Goal: Information Seeking & Learning: Learn about a topic

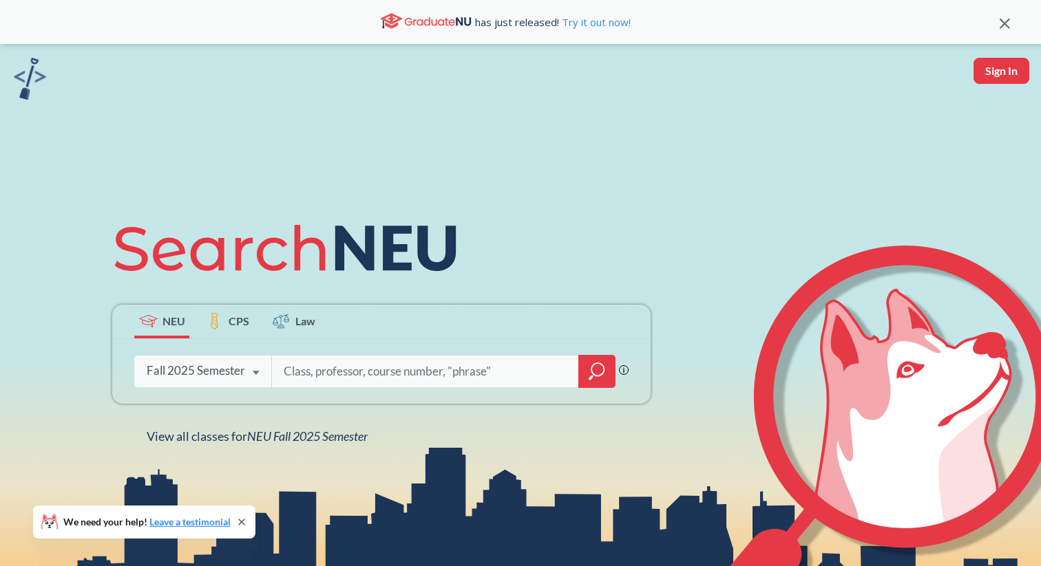
click at [399, 365] on input "search" at bounding box center [425, 371] width 286 height 29
type input "arch1450"
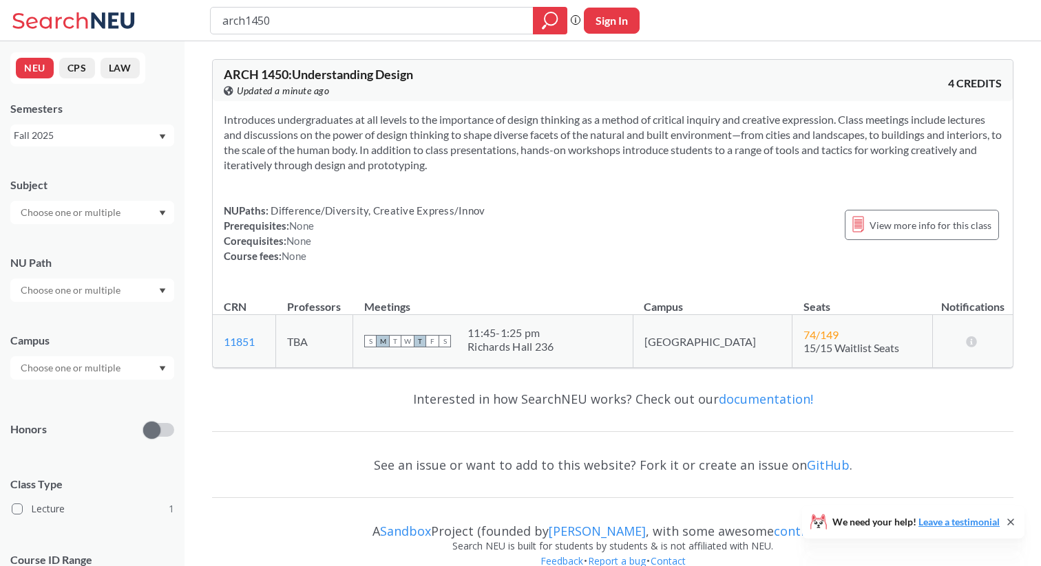
click at [272, 211] on span "Difference/Diversity, Creative Express/Innov" at bounding box center [376, 210] width 216 height 12
click at [82, 292] on input "text" at bounding box center [72, 290] width 116 height 17
click at [82, 317] on span "Difference/Diversity" at bounding box center [64, 321] width 92 height 15
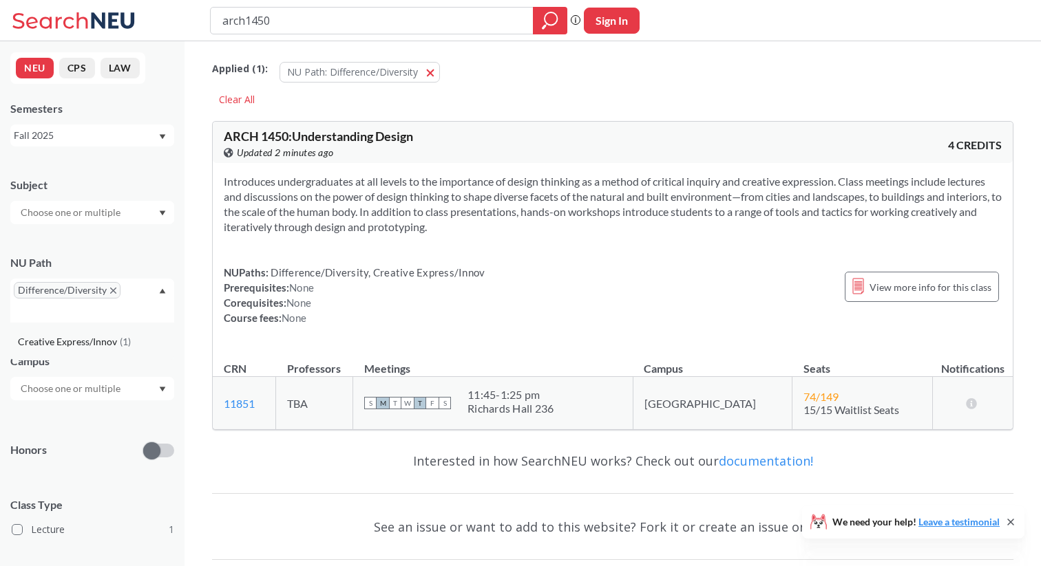
click at [110, 337] on span "Creative Express/Innov" at bounding box center [69, 341] width 102 height 15
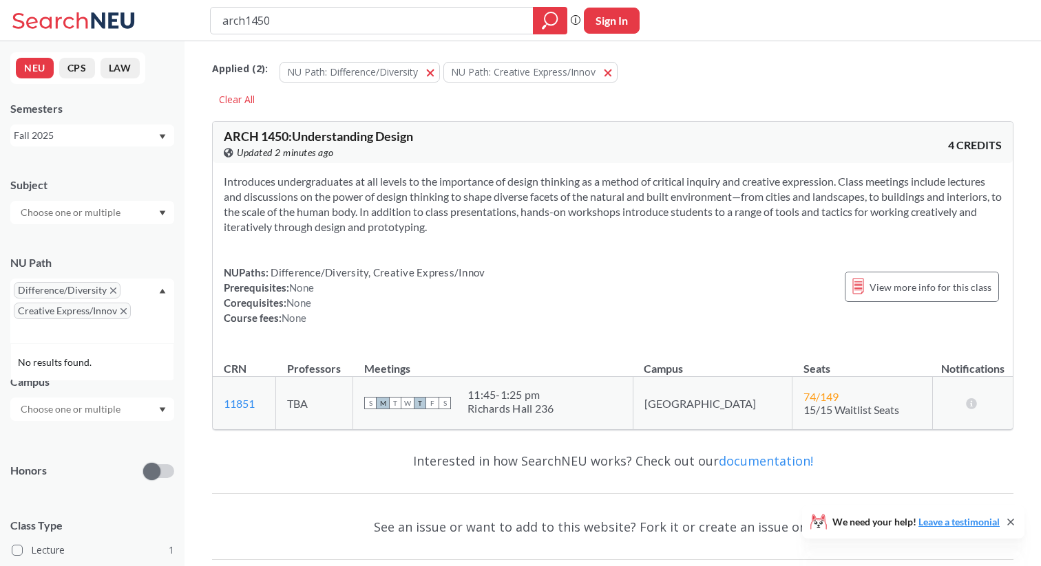
click at [283, 19] on input "arch1450" at bounding box center [372, 20] width 302 height 23
click at [549, 19] on icon "magnifying glass" at bounding box center [550, 20] width 17 height 19
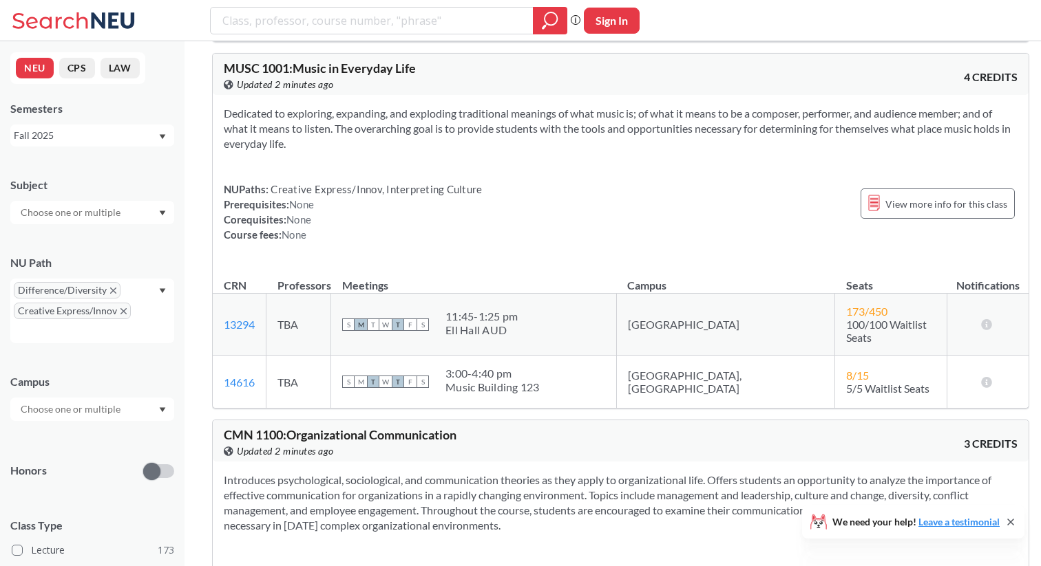
scroll to position [394, 0]
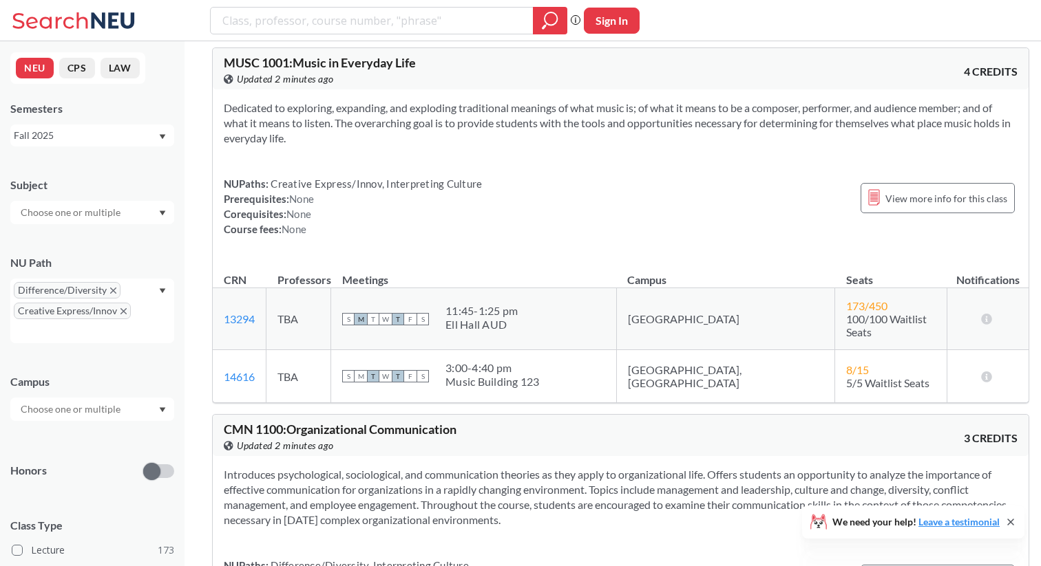
drag, startPoint x: 269, startPoint y: 197, endPoint x: 372, endPoint y: 200, distance: 102.6
click at [372, 190] on span "Creative Express/Innov, Interpreting Culture" at bounding box center [374, 184] width 213 height 12
drag, startPoint x: 378, startPoint y: 200, endPoint x: 272, endPoint y: 195, distance: 106.1
click at [272, 190] on span "Creative Express/Innov, Interpreting Culture" at bounding box center [374, 184] width 213 height 12
copy span "Creative Express/Innov"
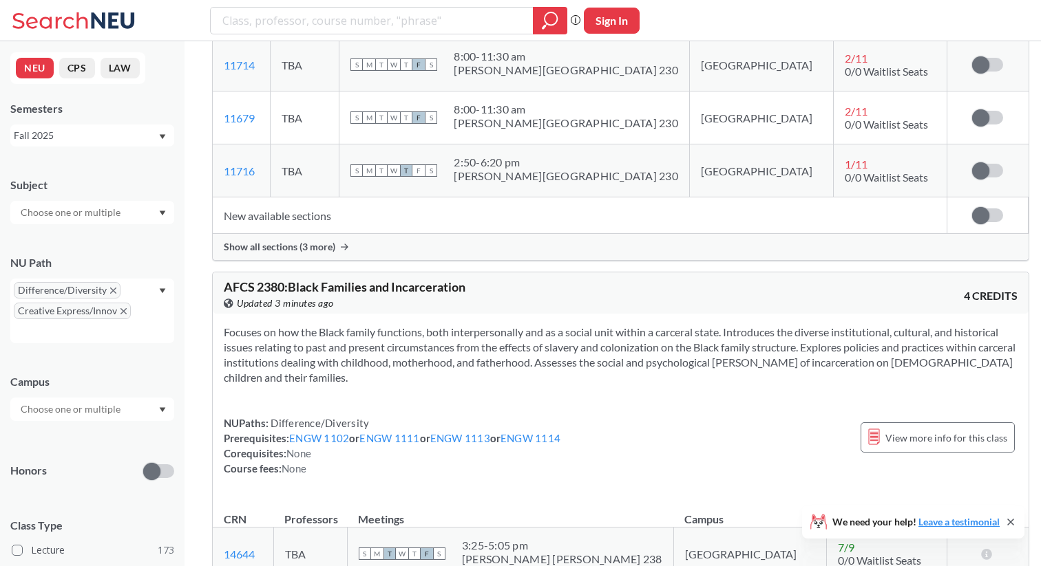
scroll to position [80085, 0]
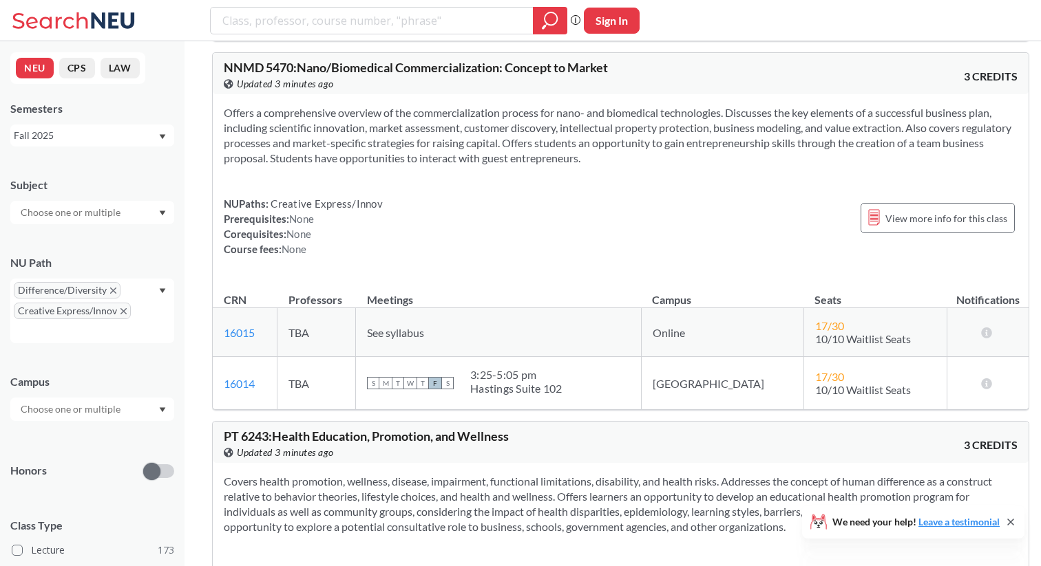
type input "arch1450"
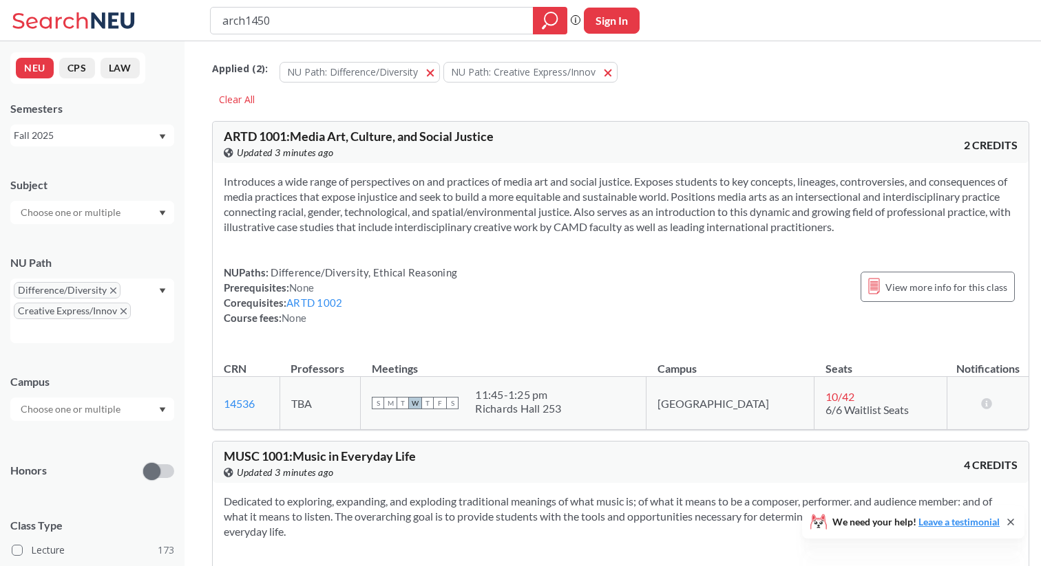
scroll to position [43, 0]
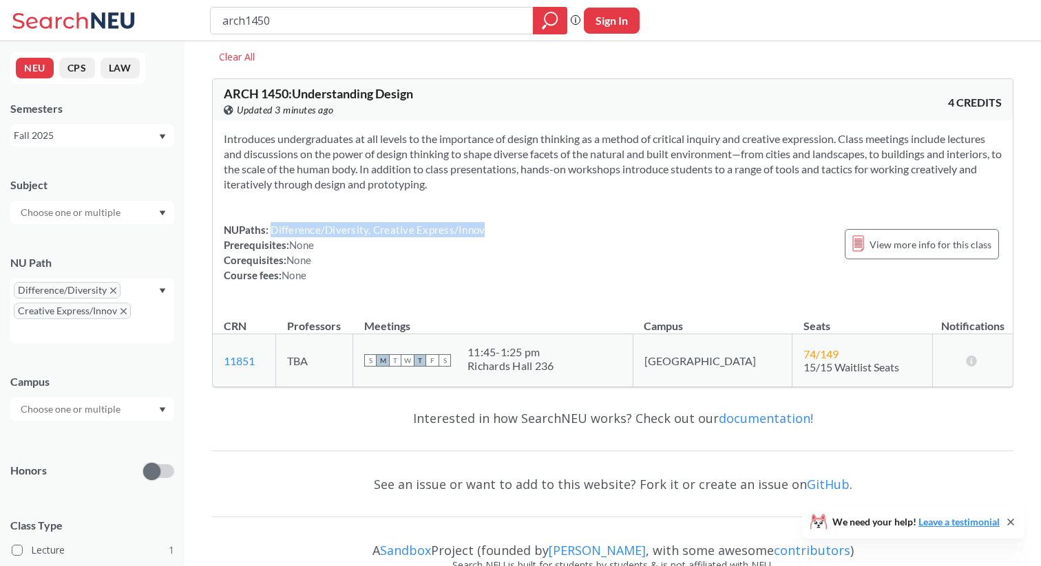
drag, startPoint x: 480, startPoint y: 230, endPoint x: 271, endPoint y: 235, distance: 209.3
click at [271, 235] on div "NUPaths: Difference/Diversity, Creative Express/Innov Prerequisites: None Coreq…" at bounding box center [613, 252] width 778 height 61
copy span "Difference/Diversity, Creative Express/Innov"
click at [418, 16] on input "arch1450" at bounding box center [372, 20] width 302 height 23
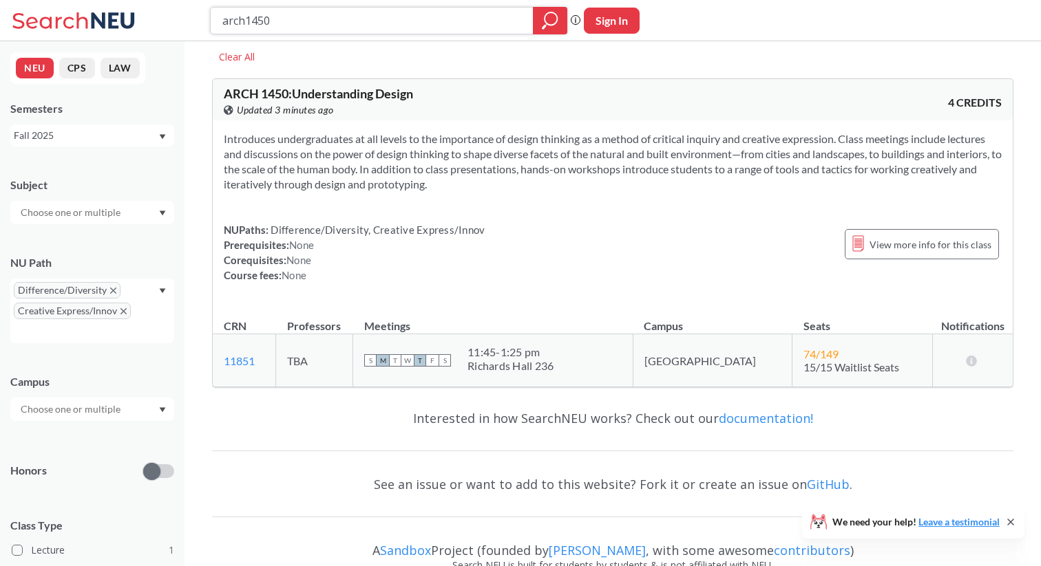
click at [418, 16] on input "arch1450" at bounding box center [372, 20] width 302 height 23
click at [546, 20] on icon "magnifying glass" at bounding box center [550, 20] width 17 height 19
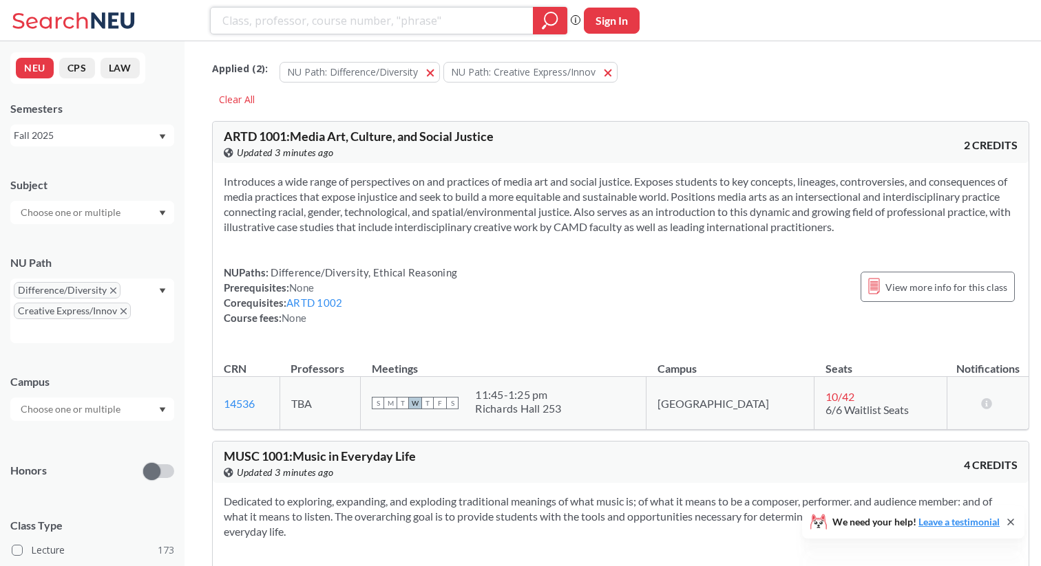
click at [544, 17] on icon "magnifying glass" at bounding box center [550, 18] width 12 height 12
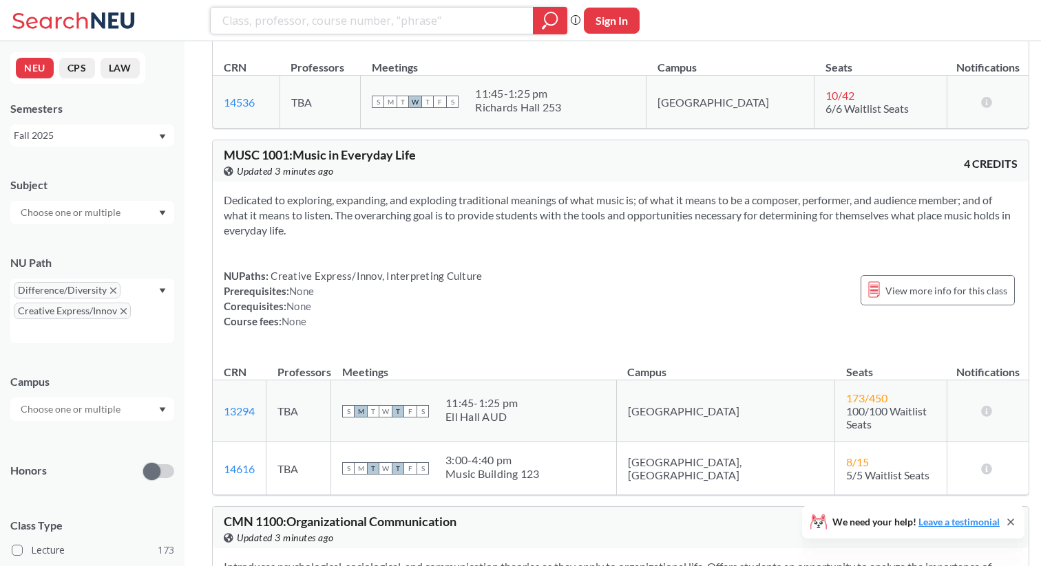
scroll to position [747, 0]
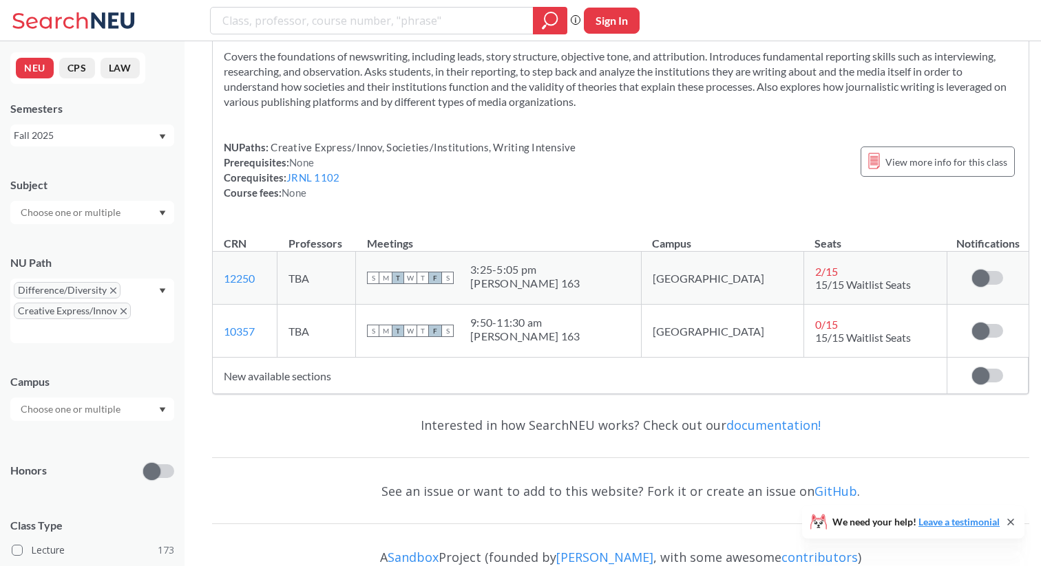
type input "arch1450"
